Goal: Book appointment/travel/reservation

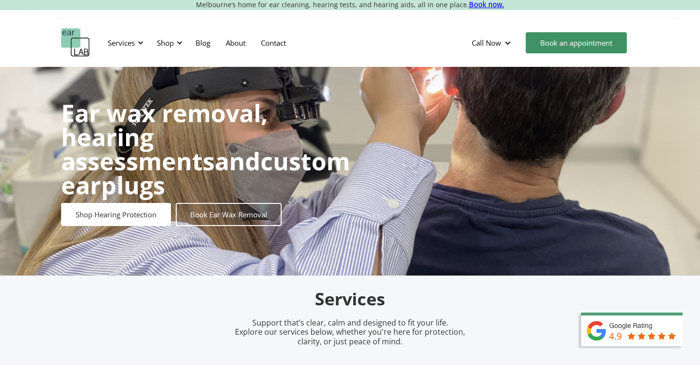
scroll to position [20, 0]
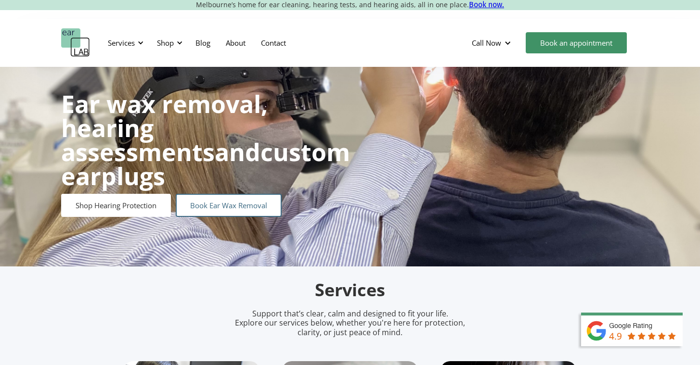
click at [260, 200] on link "Book Ear Wax Removal" at bounding box center [229, 205] width 106 height 23
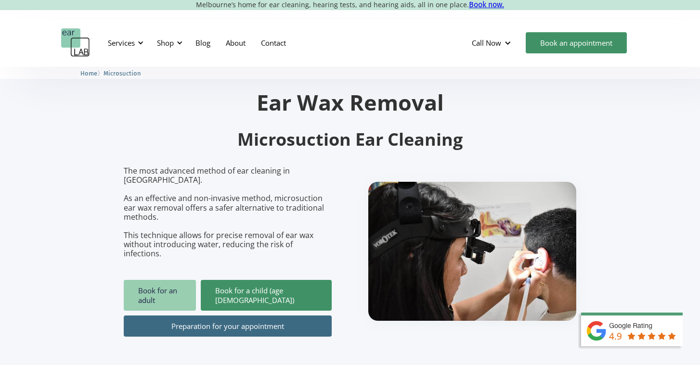
scroll to position [26, 0]
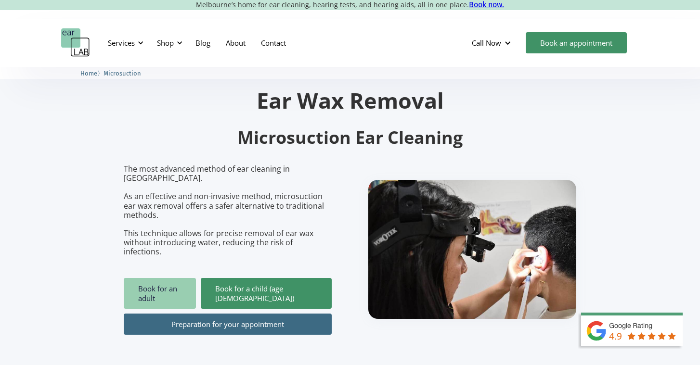
click at [183, 278] on link "Book for an adult" at bounding box center [160, 293] width 72 height 31
click at [154, 278] on link "Book for an adult" at bounding box center [160, 293] width 72 height 31
